Goal: Contribute content: Contribute content

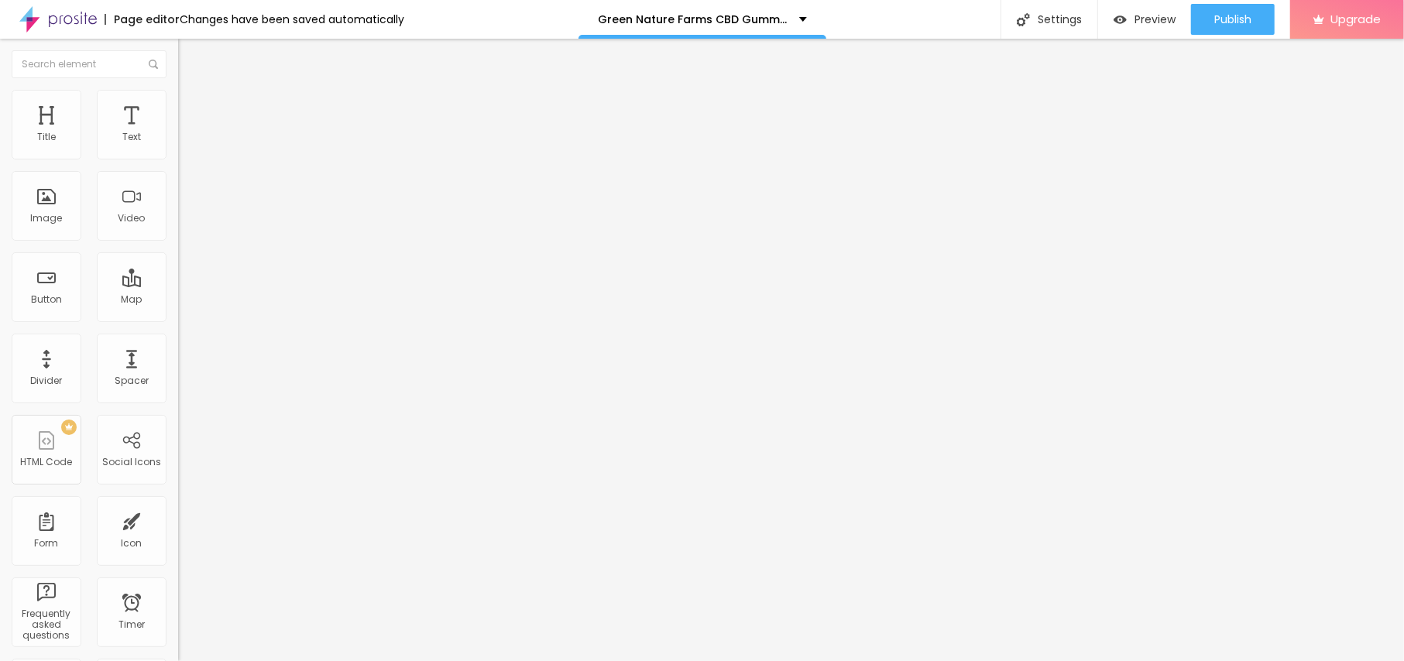
click at [178, 133] on span "Add image" at bounding box center [209, 126] width 63 height 13
click at [178, 102] on li "Style" at bounding box center [267, 97] width 178 height 15
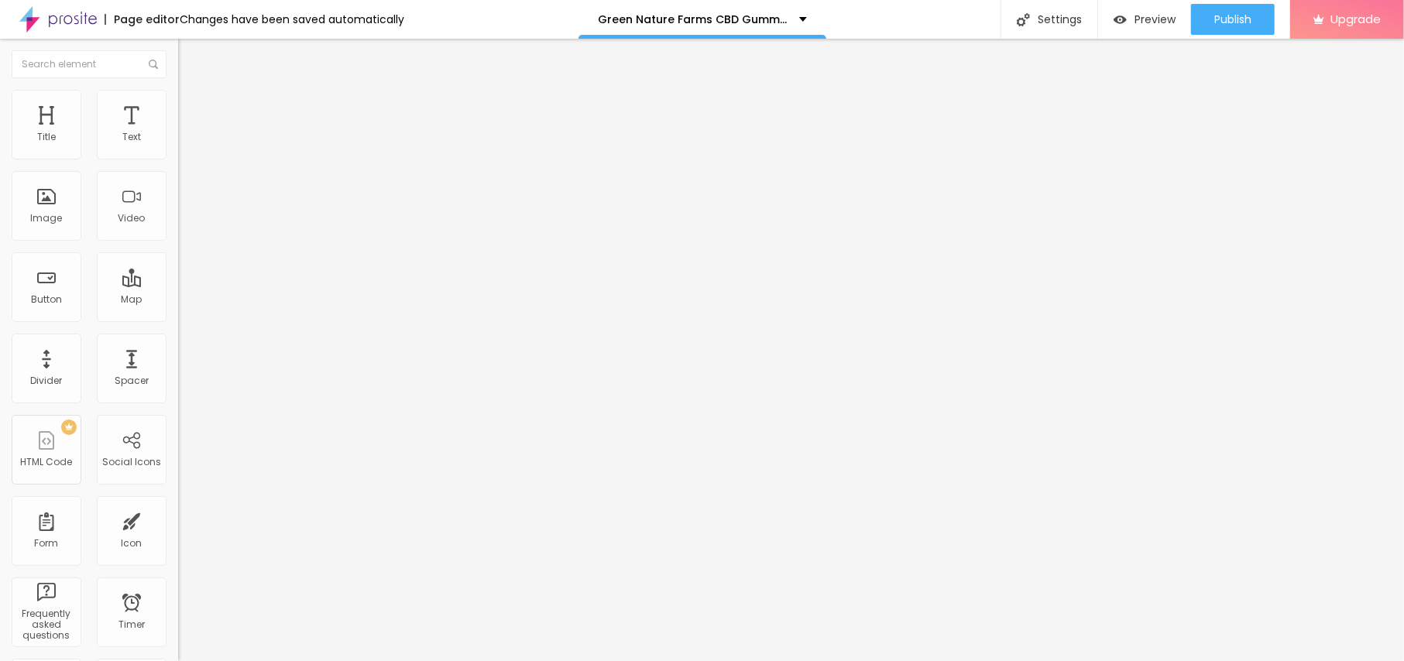
type input "95"
type input "90"
type input "85"
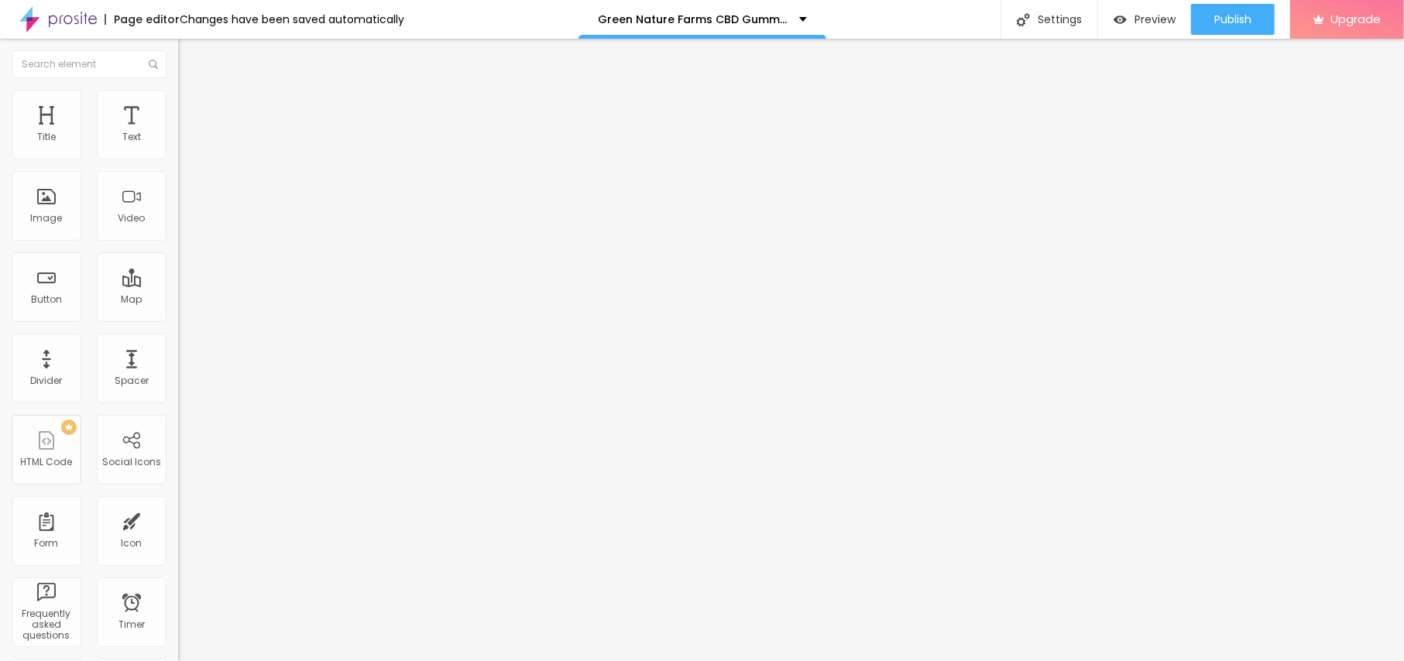
type input "85"
type input "80"
type input "75"
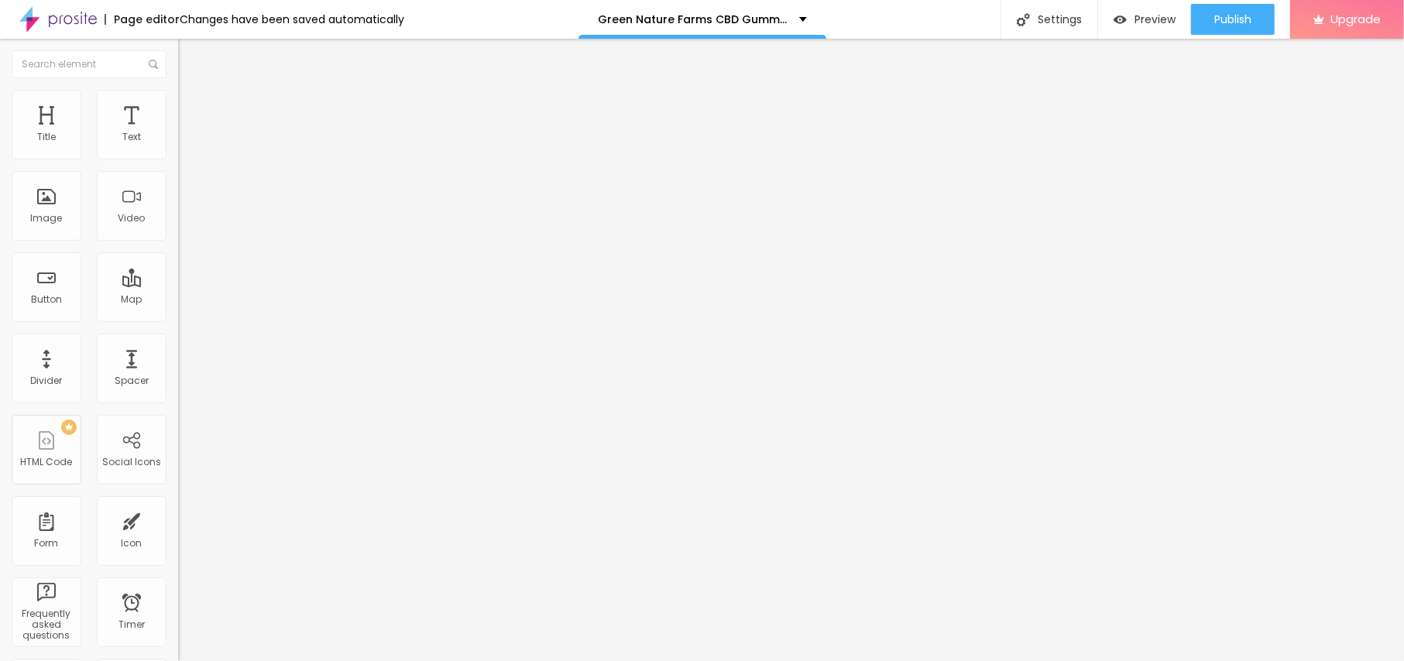
type input "70"
type input "65"
type input "60"
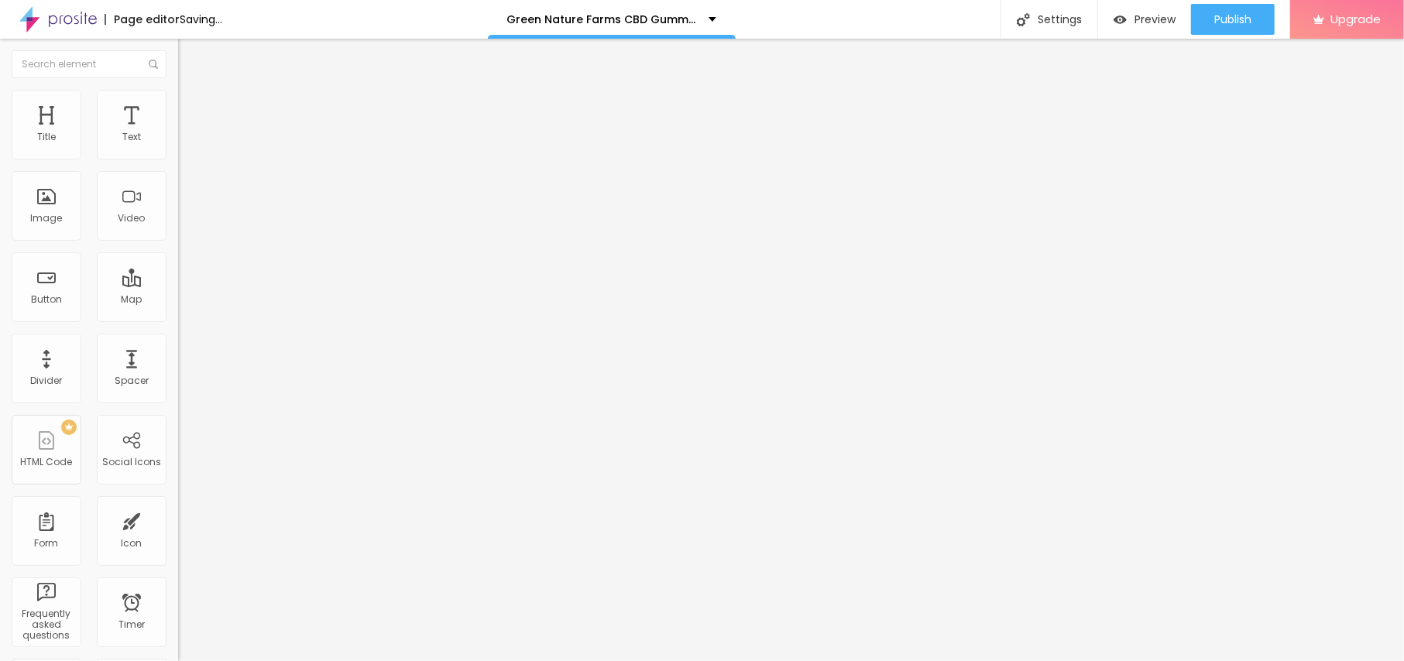
type input "60"
type input "55"
type input "50"
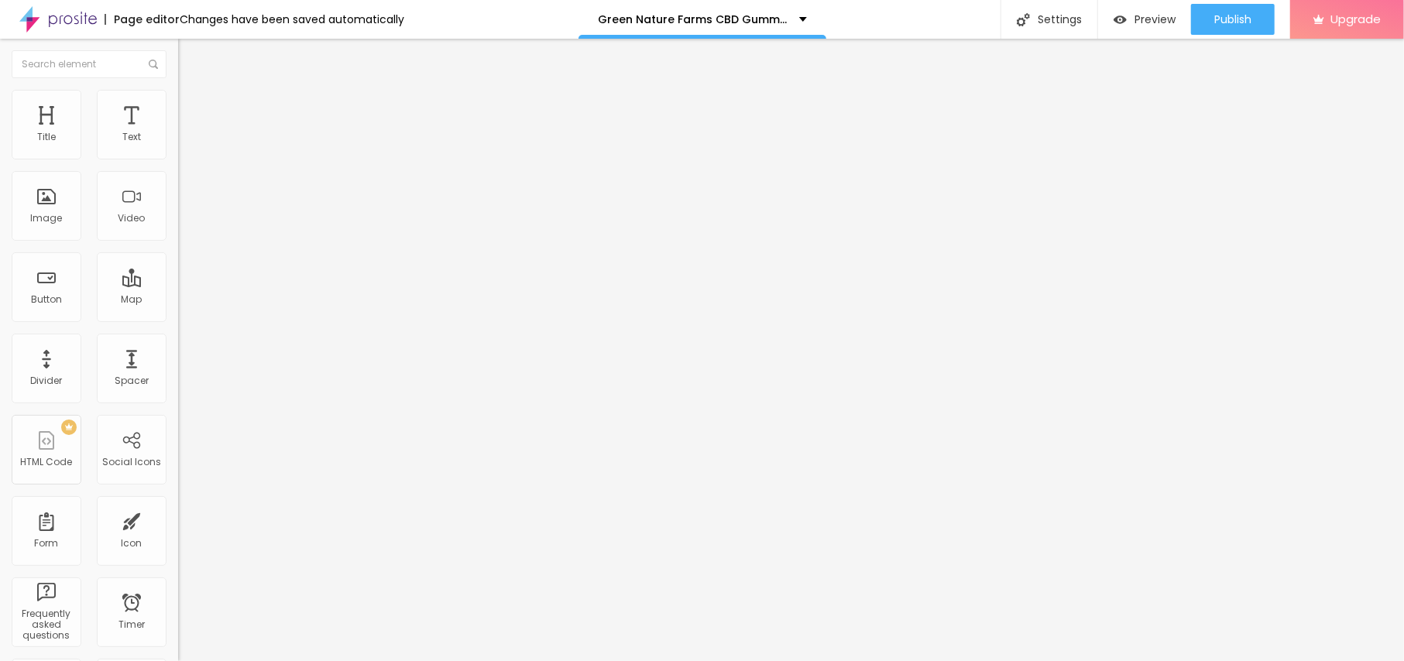
type input "45"
drag, startPoint x: 159, startPoint y: 168, endPoint x: 71, endPoint y: 160, distance: 87.9
type input "45"
click at [178, 159] on input "range" at bounding box center [228, 152] width 100 height 12
click at [192, 91] on span "Content" at bounding box center [211, 84] width 38 height 13
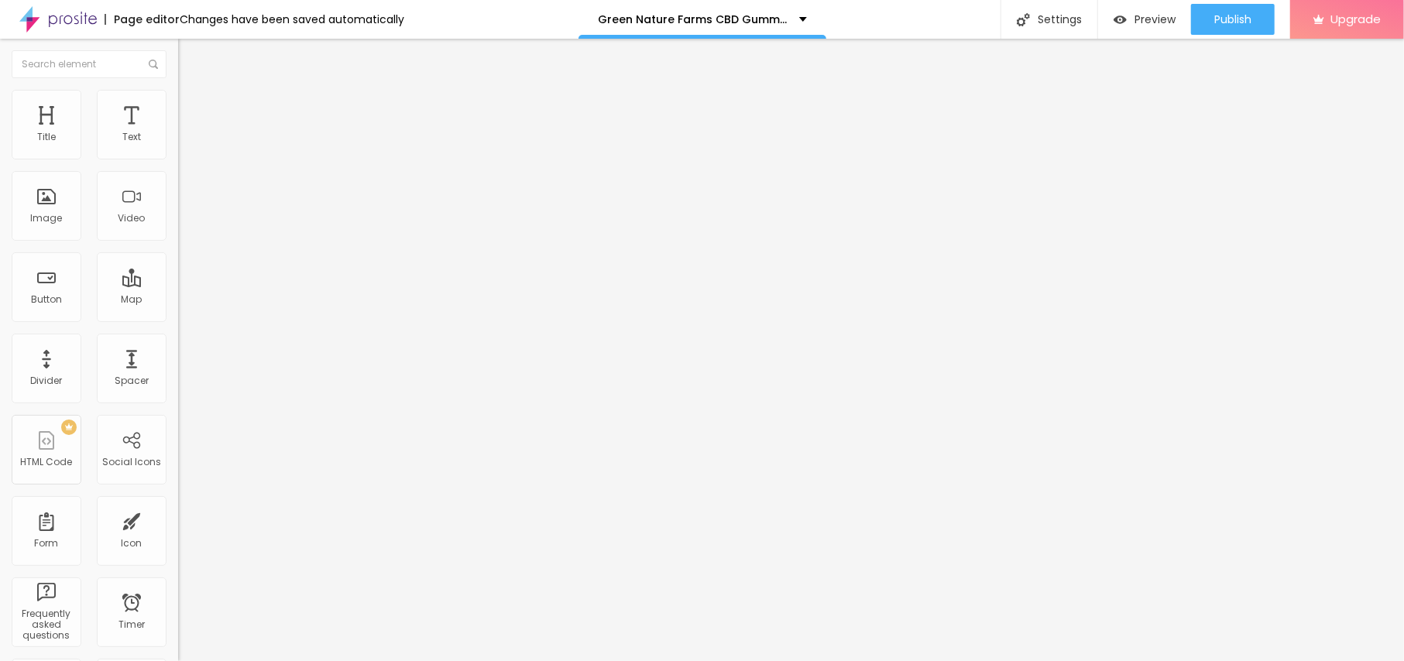
drag, startPoint x: 71, startPoint y: 273, endPoint x: 106, endPoint y: 264, distance: 36.1
click at [178, 156] on input "text" at bounding box center [271, 148] width 186 height 15
paste input "Green Nature Farms CBD Gummies"
type input "Green Nature Farms CBD Gummies"
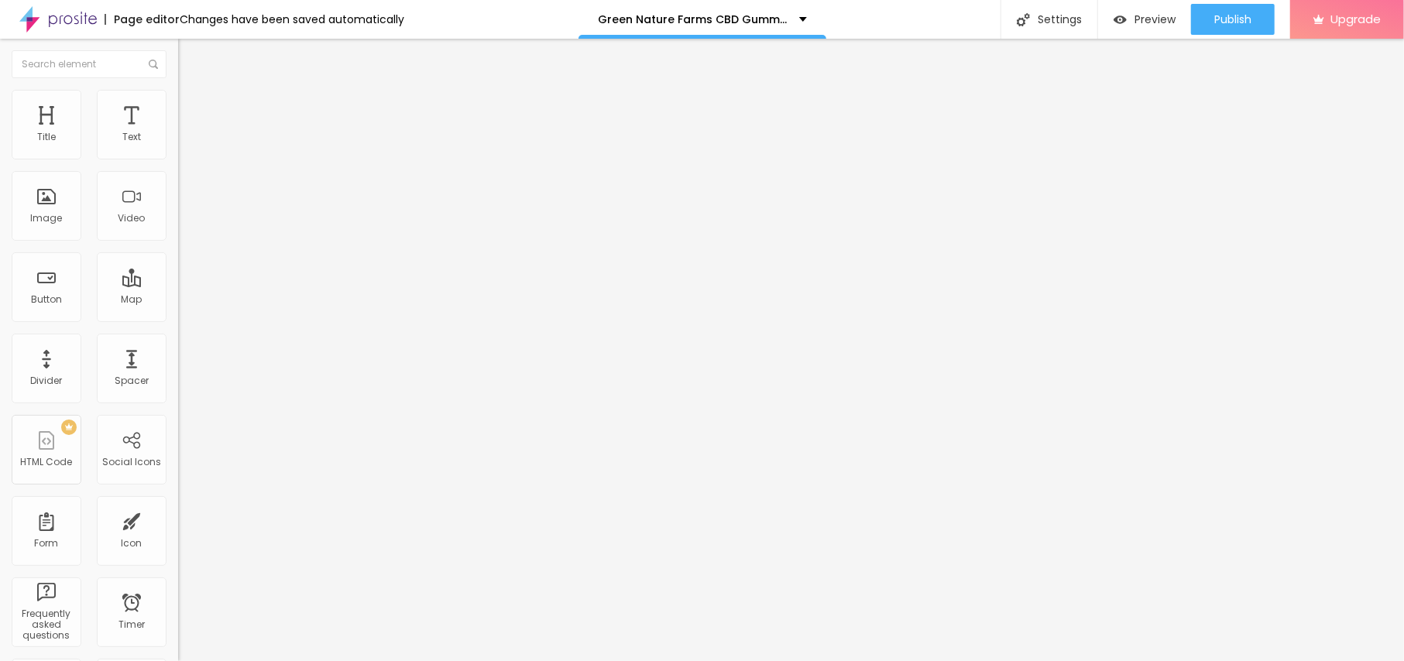
scroll to position [0, 0]
drag, startPoint x: 75, startPoint y: 417, endPoint x: 0, endPoint y: 404, distance: 76.1
click at [178, 354] on div "Change image Image description (Alt) Green Nature Farms CBD Gummies Align Aspec…" at bounding box center [267, 237] width 178 height 233
click at [178, 156] on input "Green Nature Farms CBD Gummies" at bounding box center [271, 148] width 186 height 15
click at [178, 317] on input "text" at bounding box center [271, 309] width 186 height 15
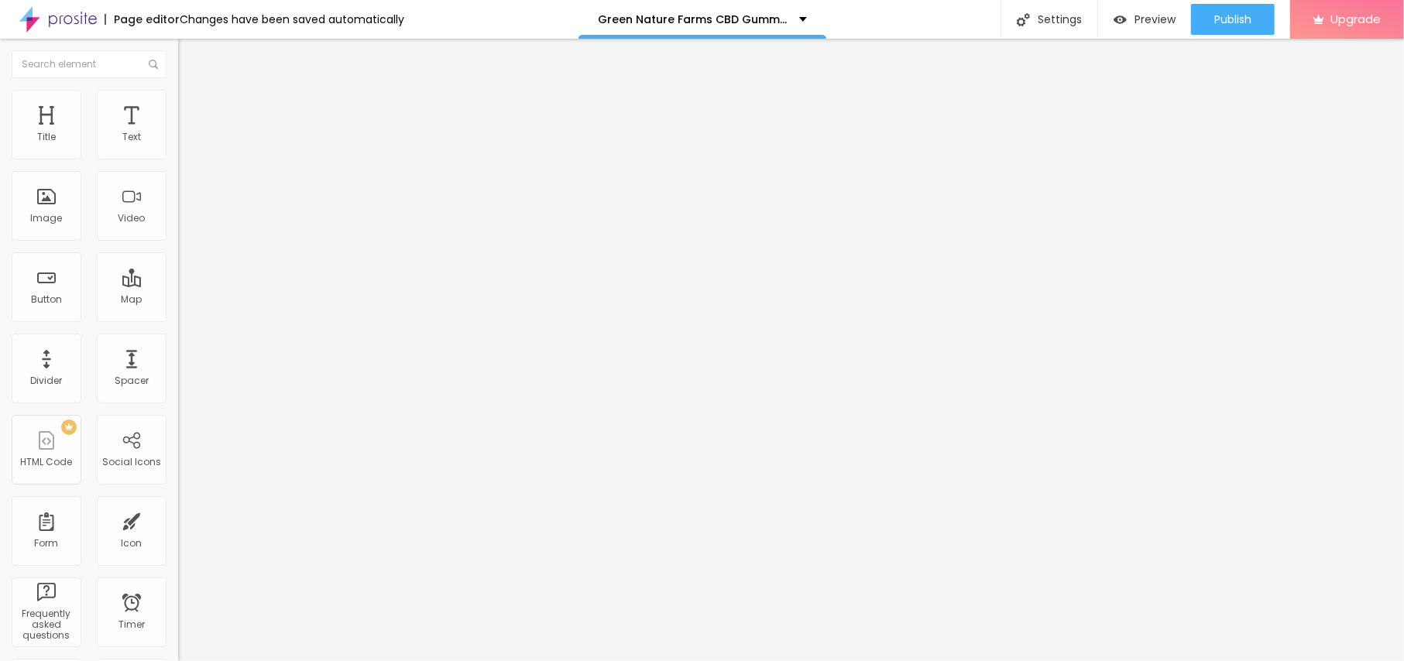
paste input "[URL][DOMAIN_NAME][DOMAIN_NAME]"
type input "[URL][DOMAIN_NAME][DOMAIN_NAME]"
click at [178, 496] on div "Edit Image Content Style Advanced Change image Image description (Alt) Green Na…" at bounding box center [267, 350] width 178 height 623
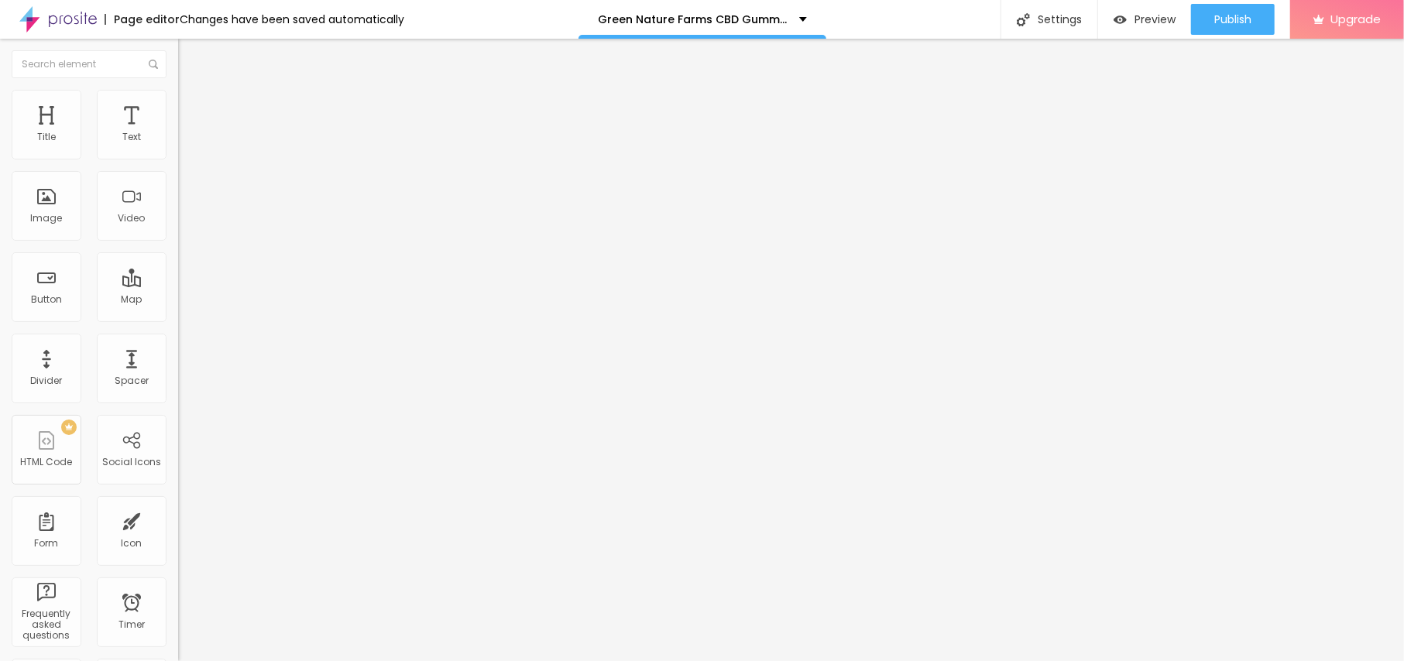
click at [178, 48] on button "Edit Image" at bounding box center [267, 57] width 178 height 36
drag, startPoint x: 79, startPoint y: 173, endPoint x: 0, endPoint y: 165, distance: 79.4
click at [178, 167] on div "Text Click me Align Size Default Small Default Big Link URL https:// Open in ne…" at bounding box center [267, 233] width 178 height 225
paste input "😍👇SHOP NOW😍👇"
type input "😍👇SHOP NOW😍👇"
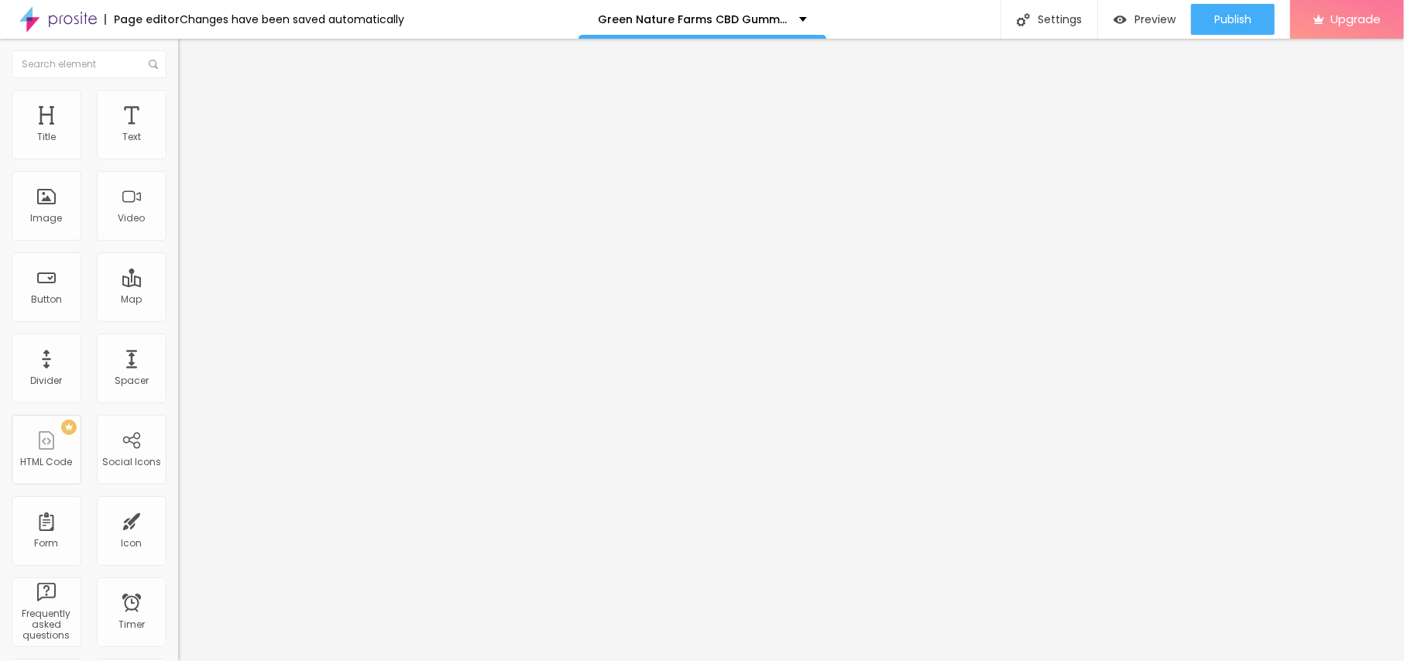
drag, startPoint x: 71, startPoint y: 316, endPoint x: 0, endPoint y: 326, distance: 72.0
click at [178, 317] on div "Text 😍👇SHOP NOW😍👇 Align Size Default Small Default Big Link URL https:// Open i…" at bounding box center [267, 233] width 178 height 225
paste input "[URL][DOMAIN_NAME]"
type input "[URL][DOMAIN_NAME]"
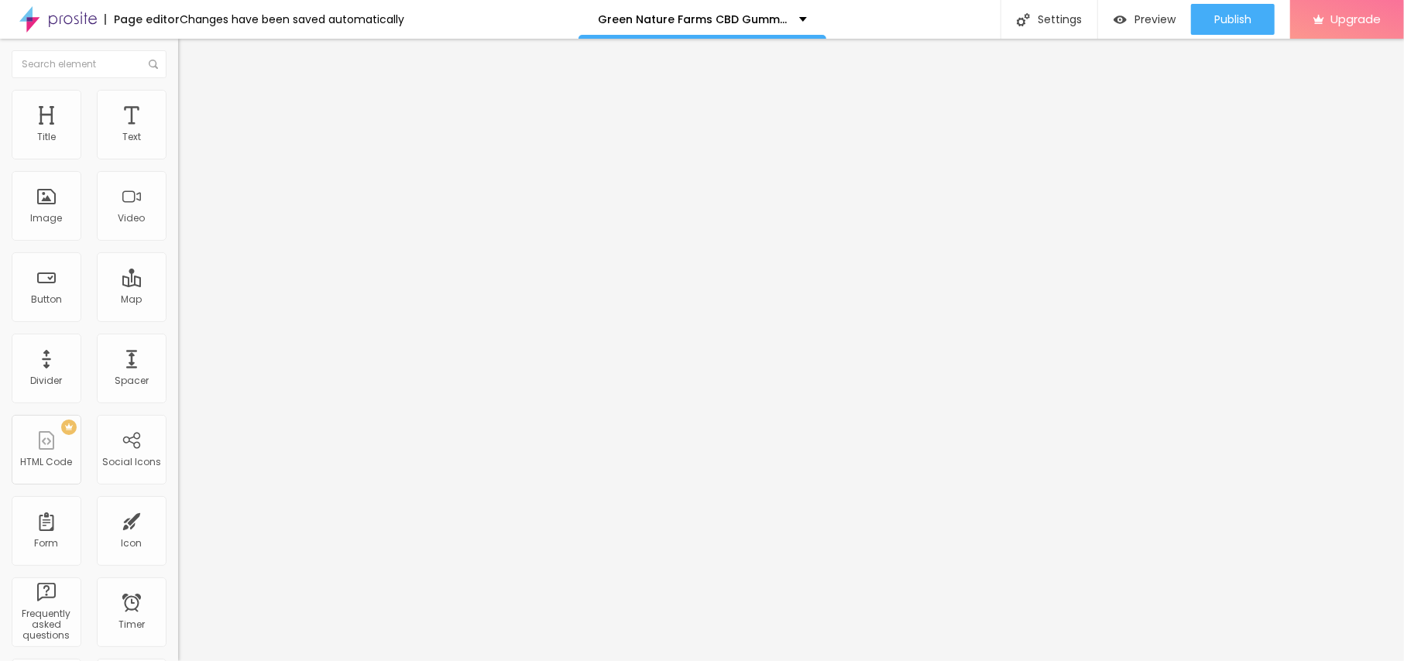
scroll to position [0, 0]
click at [1233, 20] on span "Publish" at bounding box center [1232, 19] width 37 height 12
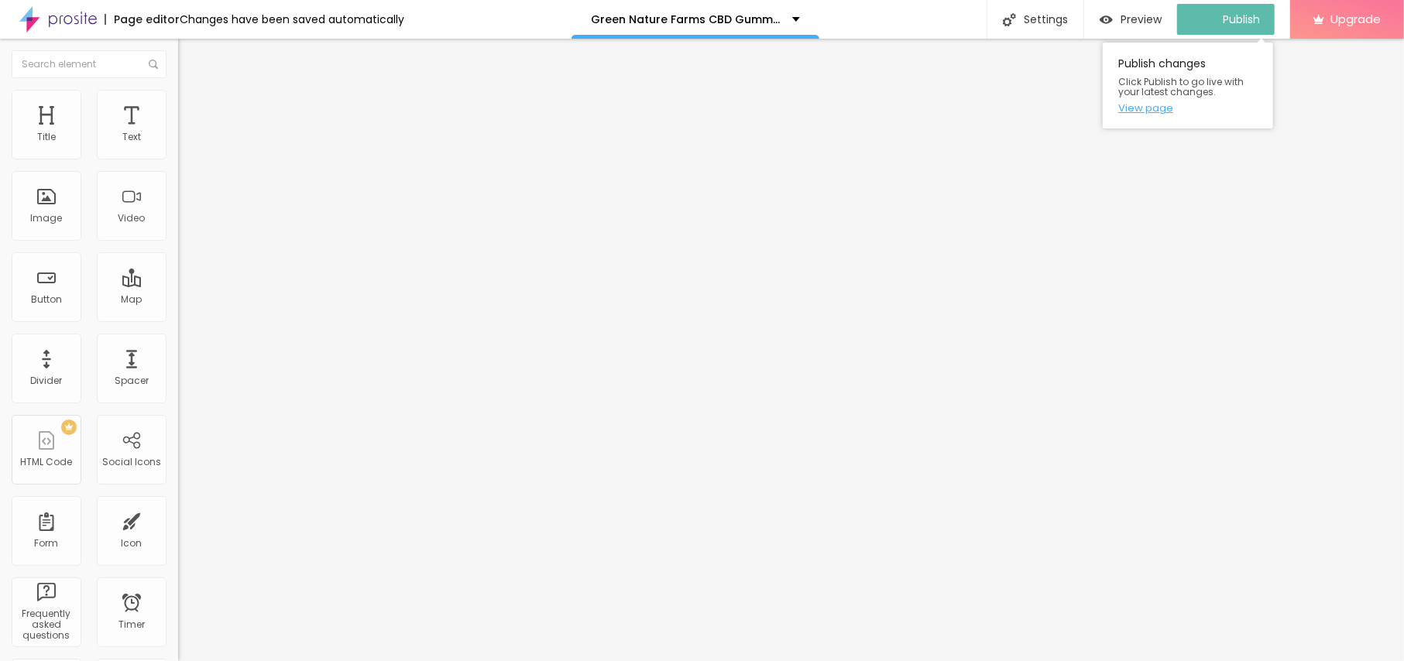
click at [1146, 110] on link "View page" at bounding box center [1187, 108] width 139 height 10
